Goal: Task Accomplishment & Management: Use online tool/utility

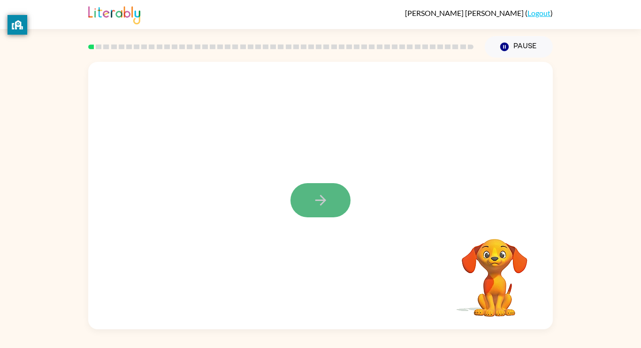
click at [323, 207] on icon "button" at bounding box center [320, 200] width 16 height 16
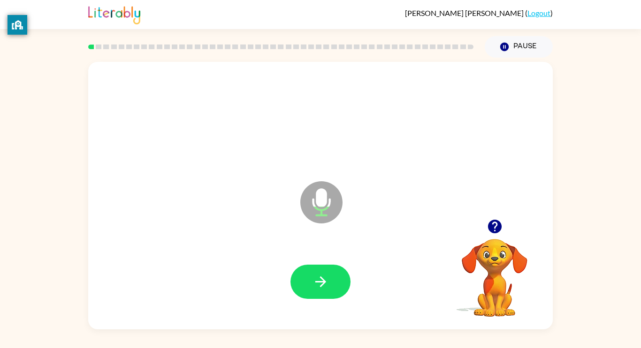
click at [323, 207] on icon at bounding box center [321, 203] width 42 height 42
click at [331, 279] on button "button" at bounding box center [320, 282] width 60 height 34
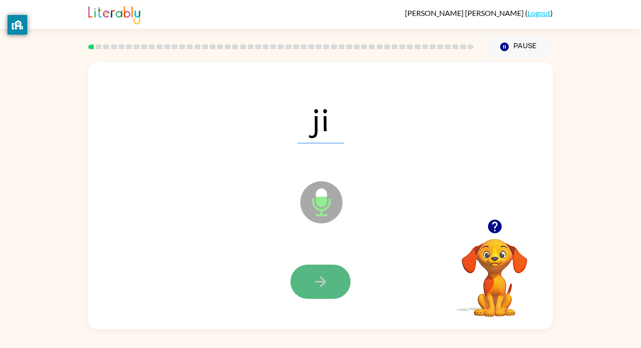
click at [328, 278] on icon "button" at bounding box center [320, 282] width 16 height 16
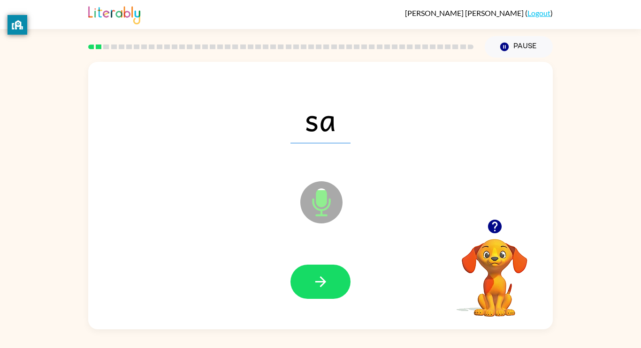
click at [328, 278] on icon "button" at bounding box center [320, 282] width 16 height 16
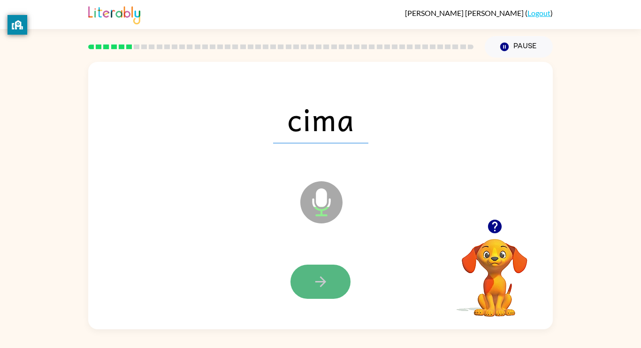
click at [341, 278] on button "button" at bounding box center [320, 282] width 60 height 34
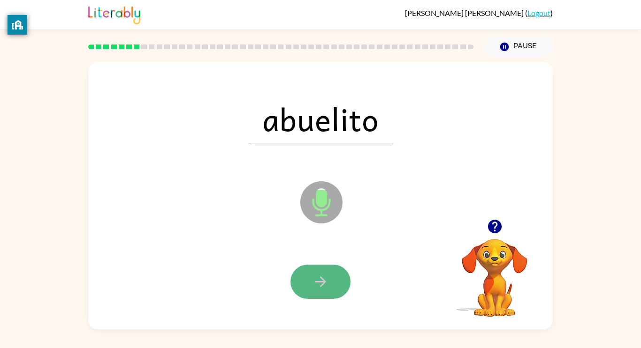
click at [339, 281] on button "button" at bounding box center [320, 282] width 60 height 34
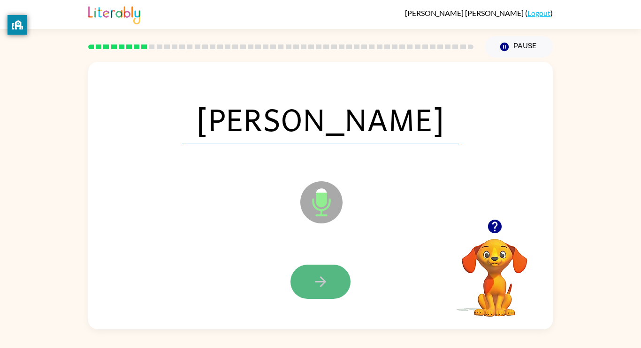
click at [339, 283] on button "button" at bounding box center [320, 282] width 60 height 34
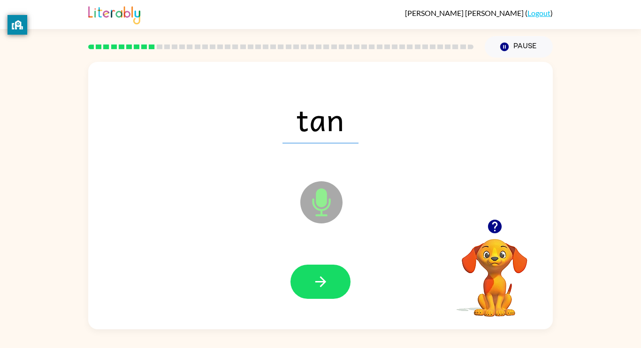
click at [339, 283] on button "button" at bounding box center [320, 282] width 60 height 34
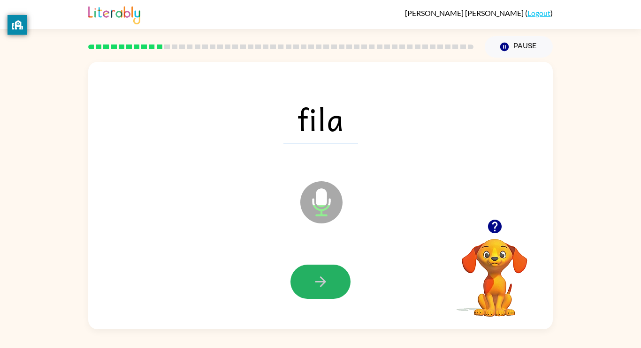
click at [341, 289] on button "button" at bounding box center [320, 282] width 60 height 34
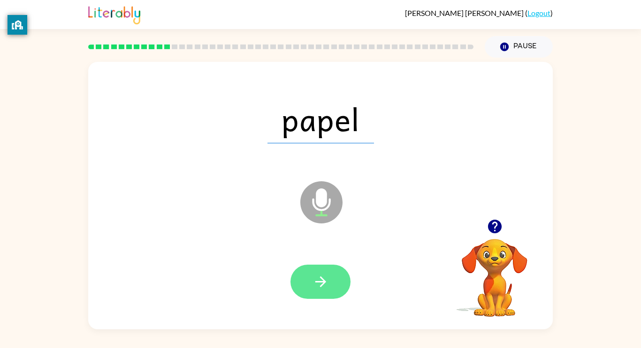
click at [335, 276] on button "button" at bounding box center [320, 282] width 60 height 34
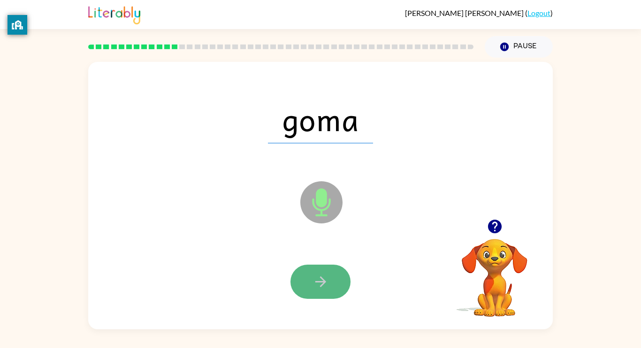
click at [337, 279] on button "button" at bounding box center [320, 282] width 60 height 34
click at [336, 278] on button "button" at bounding box center [320, 282] width 60 height 34
click at [334, 277] on button "button" at bounding box center [320, 282] width 60 height 34
click at [335, 279] on button "button" at bounding box center [320, 282] width 60 height 34
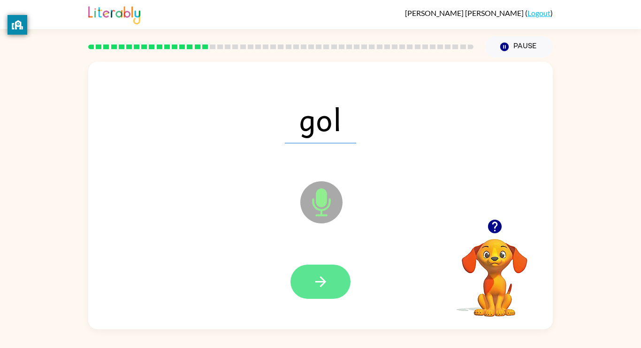
click at [335, 277] on button "button" at bounding box center [320, 282] width 60 height 34
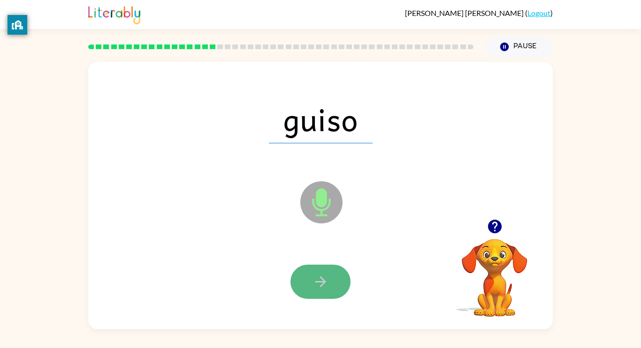
click at [335, 278] on button "button" at bounding box center [320, 282] width 60 height 34
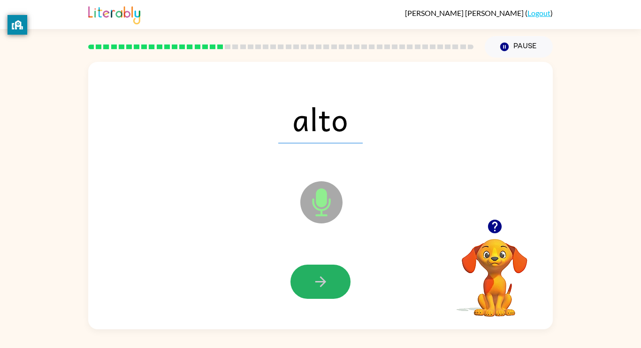
click at [335, 278] on button "button" at bounding box center [320, 282] width 60 height 34
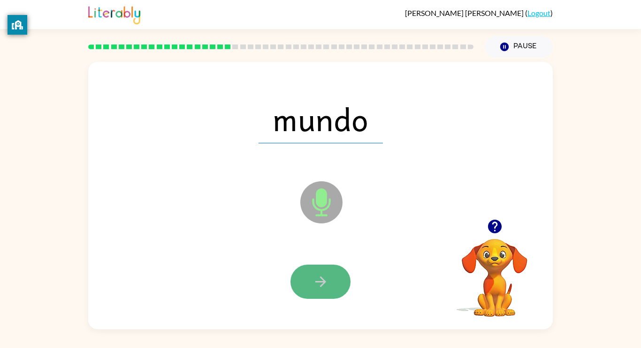
click at [326, 280] on icon "button" at bounding box center [320, 282] width 16 height 16
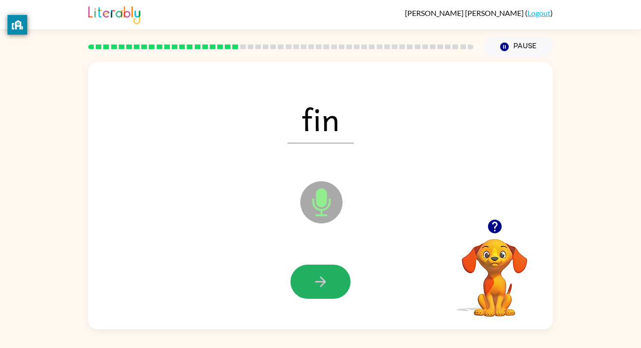
click at [326, 280] on icon "button" at bounding box center [320, 282] width 16 height 16
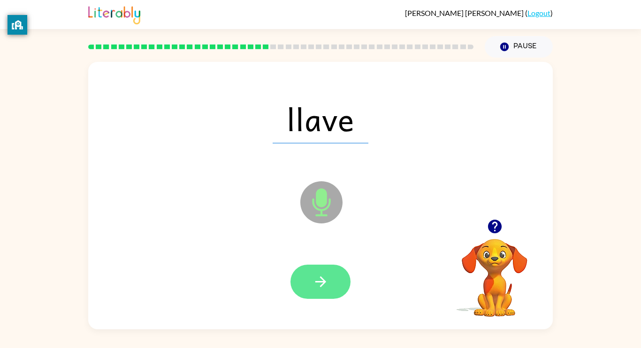
click at [328, 268] on button "button" at bounding box center [320, 282] width 60 height 34
click at [333, 288] on button "button" at bounding box center [320, 282] width 60 height 34
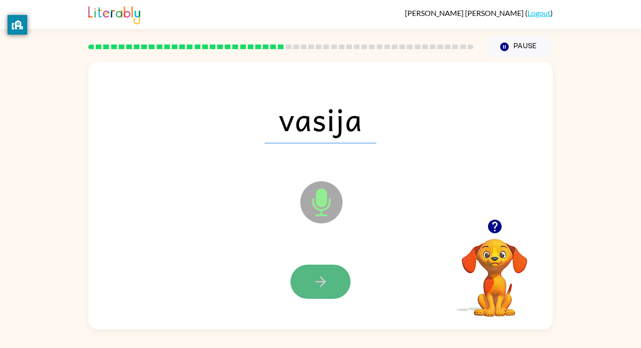
click at [335, 277] on button "button" at bounding box center [320, 282] width 60 height 34
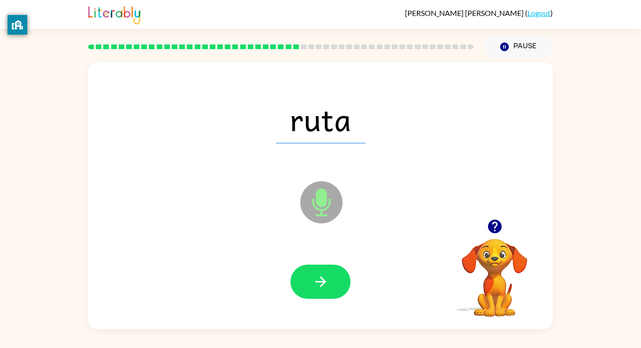
click at [328, 260] on div at bounding box center [321, 282] width 446 height 77
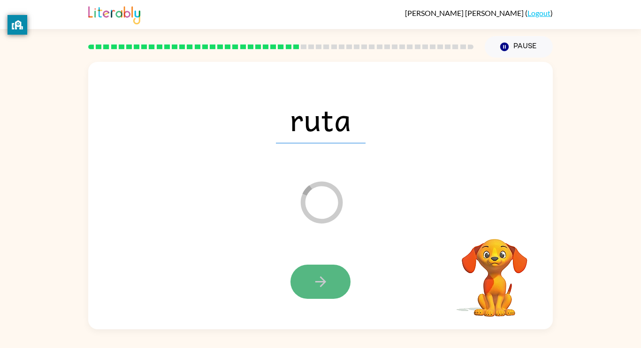
click at [324, 273] on button "button" at bounding box center [320, 282] width 60 height 34
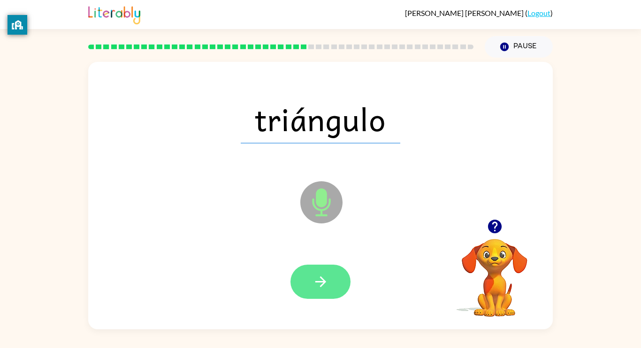
click at [325, 276] on icon "button" at bounding box center [320, 282] width 16 height 16
click at [321, 274] on icon "button" at bounding box center [320, 282] width 16 height 16
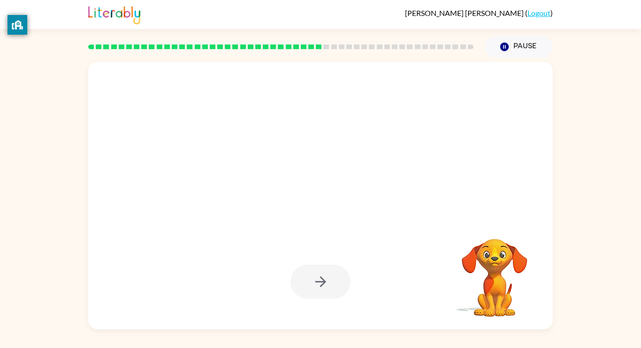
click at [323, 277] on div at bounding box center [320, 282] width 60 height 34
click at [324, 278] on div at bounding box center [320, 282] width 60 height 34
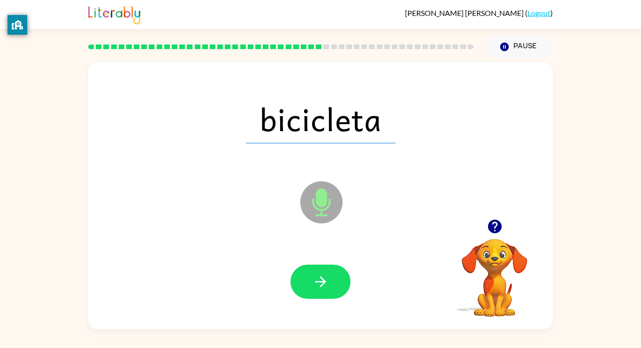
click at [324, 278] on icon "button" at bounding box center [320, 282] width 16 height 16
click at [324, 278] on div at bounding box center [320, 282] width 60 height 34
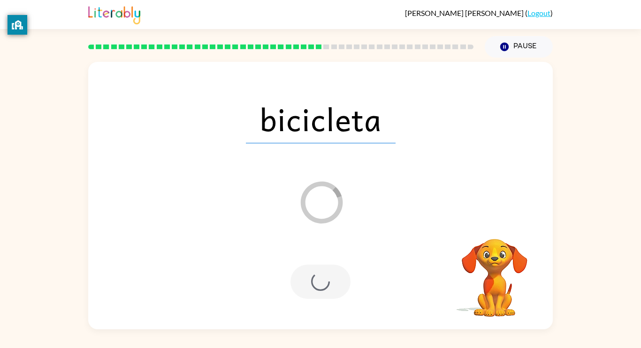
click at [324, 278] on div at bounding box center [320, 282] width 60 height 34
click at [325, 279] on div at bounding box center [320, 282] width 60 height 34
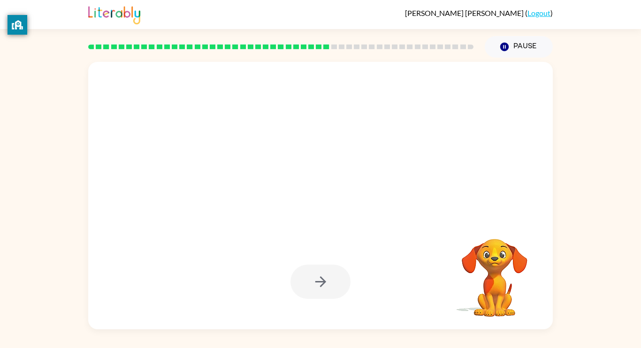
click at [325, 280] on div at bounding box center [320, 282] width 60 height 34
click at [326, 280] on div at bounding box center [320, 282] width 60 height 34
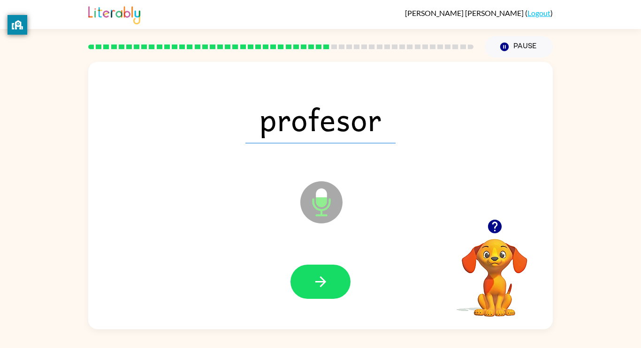
click at [326, 280] on icon "button" at bounding box center [320, 282] width 16 height 16
click at [326, 280] on div at bounding box center [320, 282] width 60 height 34
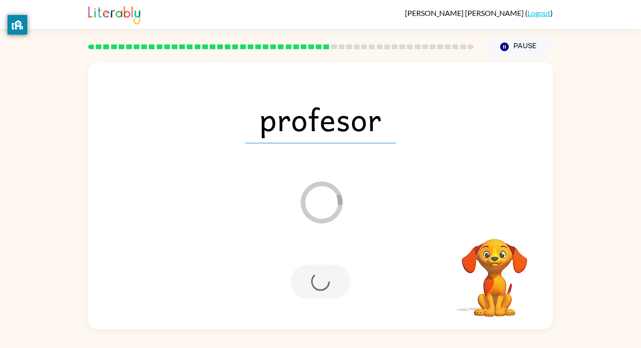
click at [326, 280] on div at bounding box center [320, 282] width 60 height 34
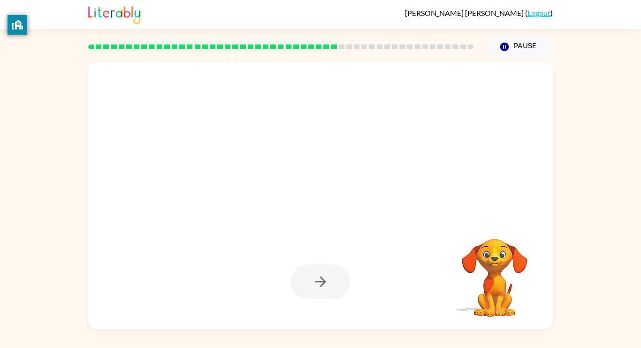
click at [326, 281] on div at bounding box center [320, 282] width 60 height 34
click at [327, 281] on div at bounding box center [320, 282] width 60 height 34
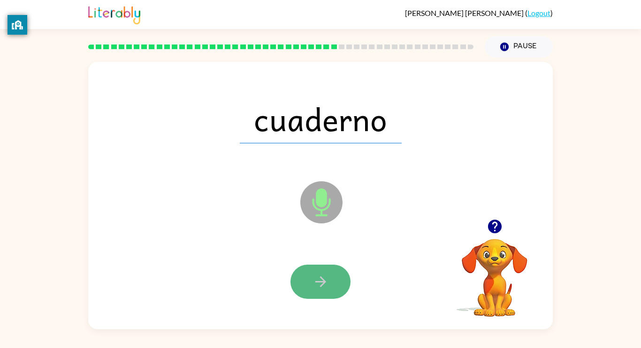
click at [327, 279] on icon "button" at bounding box center [320, 282] width 16 height 16
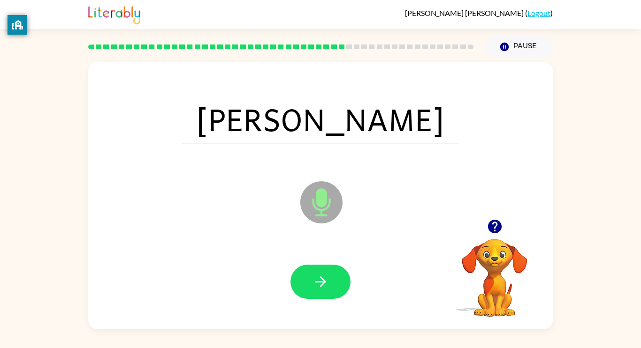
click at [327, 279] on icon "button" at bounding box center [320, 282] width 16 height 16
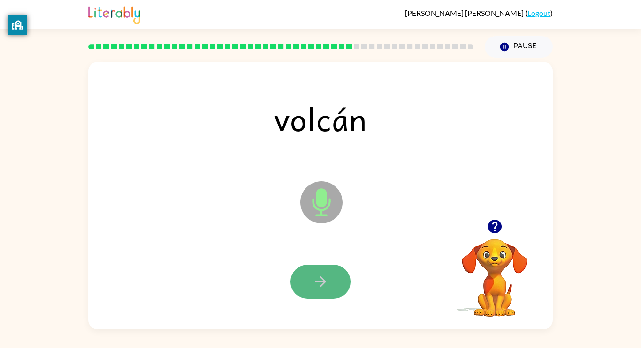
click at [321, 273] on button "button" at bounding box center [320, 282] width 60 height 34
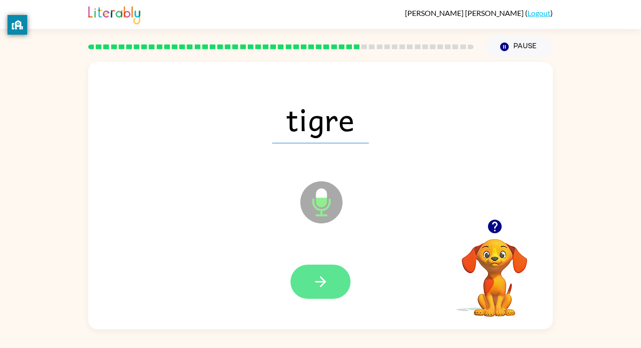
click at [323, 285] on icon "button" at bounding box center [320, 282] width 16 height 16
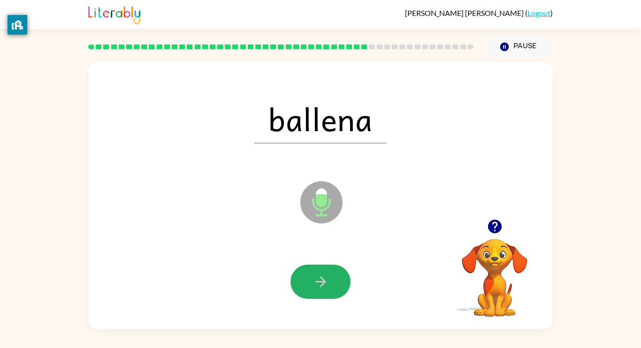
click at [323, 285] on icon "button" at bounding box center [320, 282] width 16 height 16
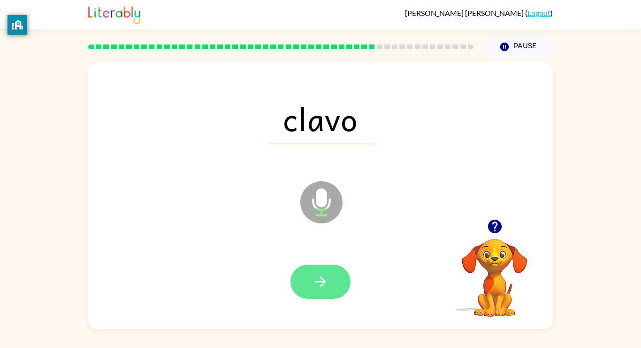
click at [323, 286] on icon "button" at bounding box center [320, 282] width 16 height 16
click at [323, 286] on div at bounding box center [320, 282] width 60 height 34
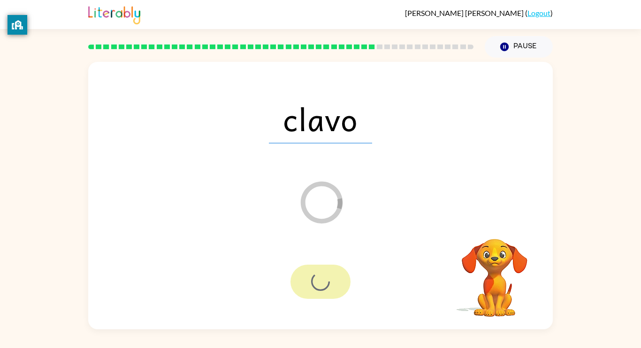
click at [323, 286] on div at bounding box center [320, 282] width 60 height 34
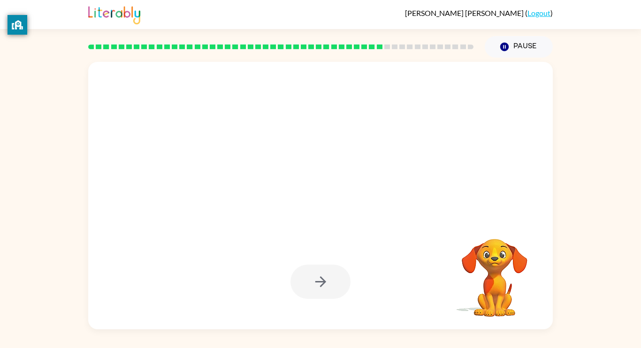
click at [326, 290] on div at bounding box center [320, 282] width 60 height 34
click at [326, 292] on div at bounding box center [320, 282] width 60 height 34
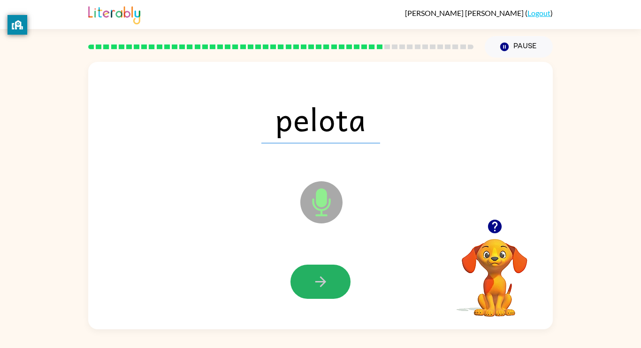
click at [324, 294] on button "button" at bounding box center [320, 282] width 60 height 34
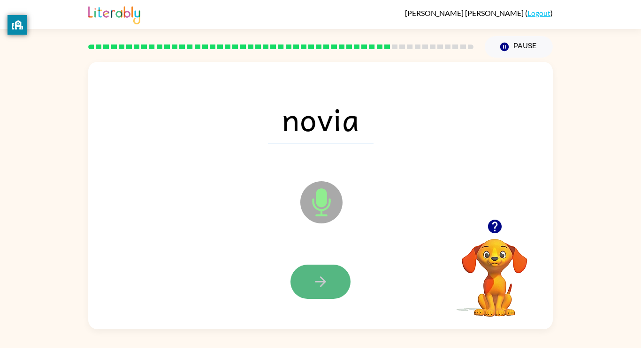
click at [323, 292] on button "button" at bounding box center [320, 282] width 60 height 34
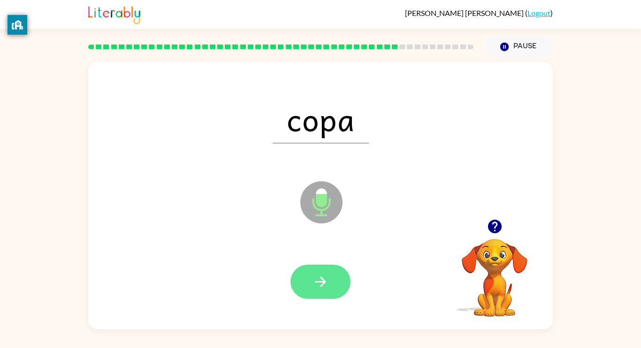
click at [322, 293] on button "button" at bounding box center [320, 282] width 60 height 34
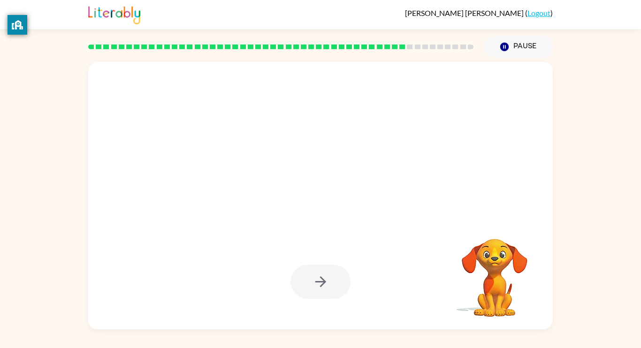
click at [323, 293] on div at bounding box center [320, 282] width 60 height 34
